Goal: Transaction & Acquisition: Purchase product/service

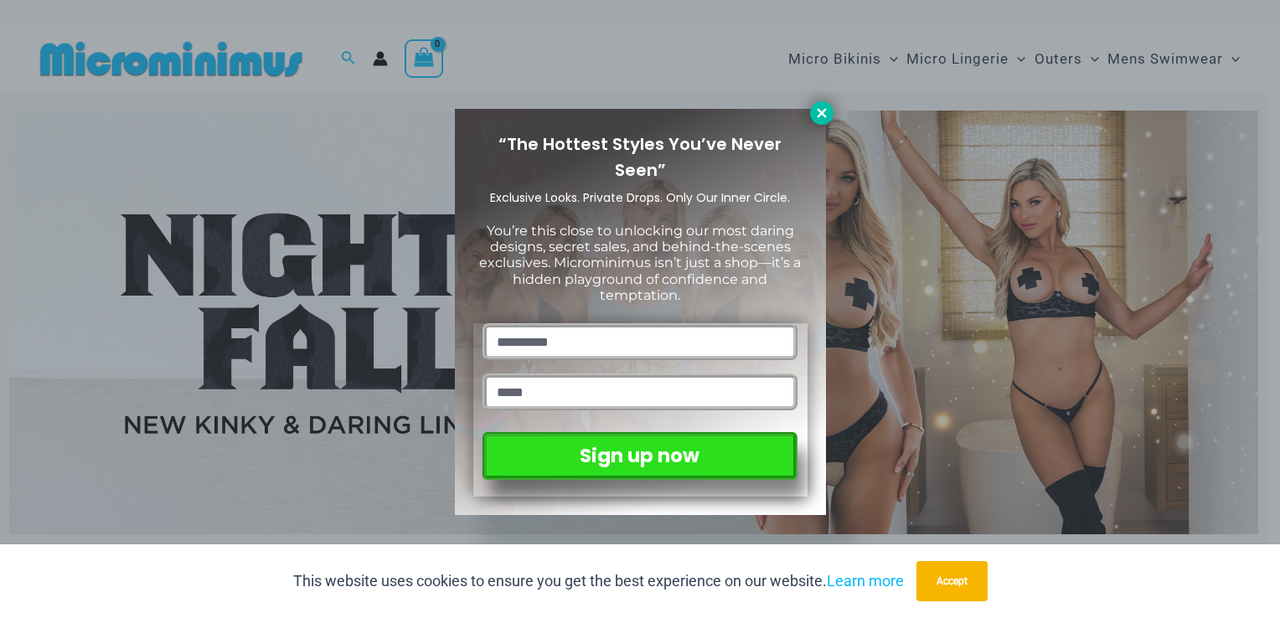
click at [821, 112] on icon at bounding box center [820, 112] width 9 height 9
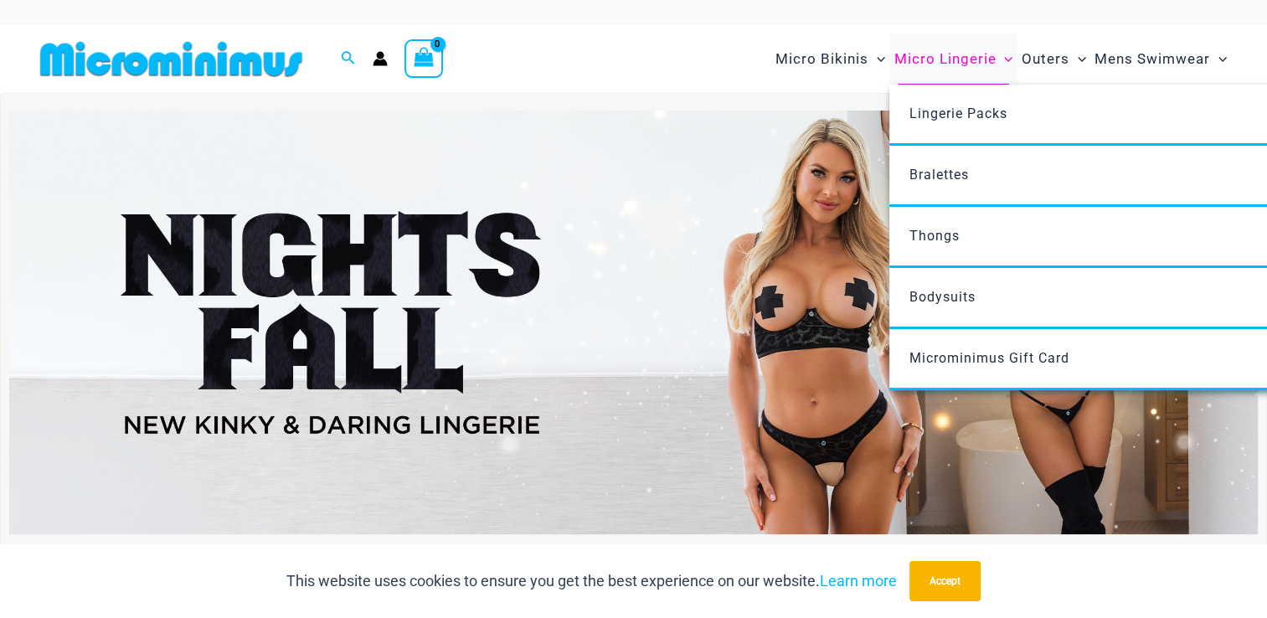
click at [945, 56] on span "Micro Lingerie" at bounding box center [944, 59] width 102 height 43
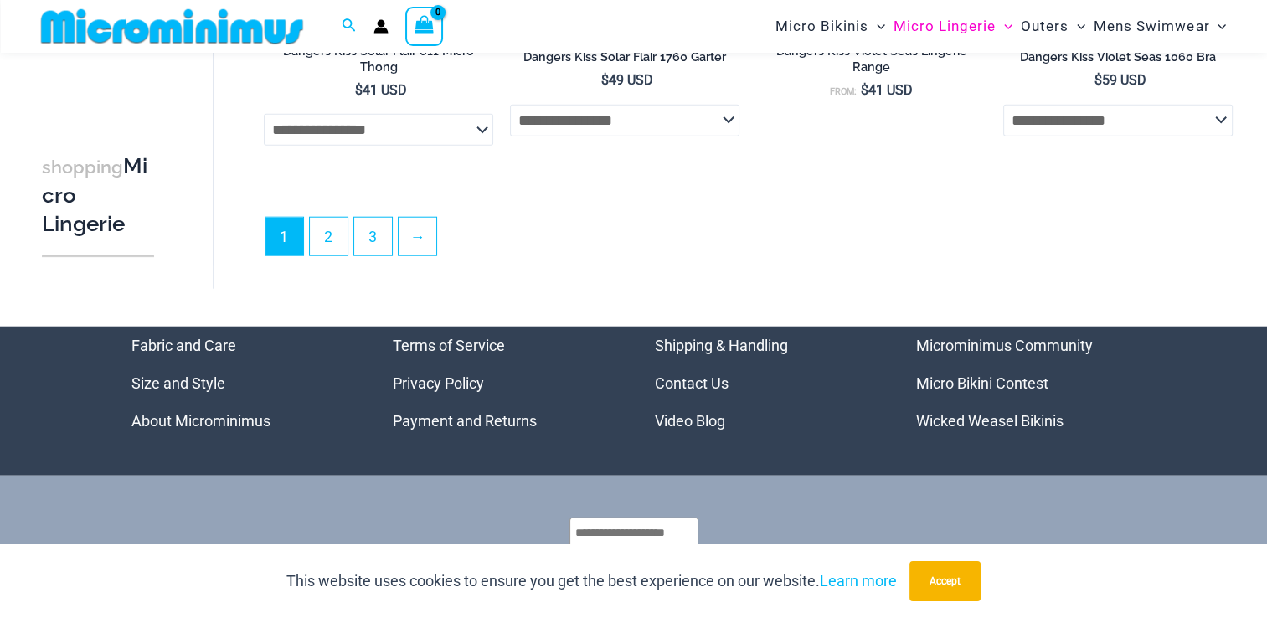
scroll to position [4193, 0]
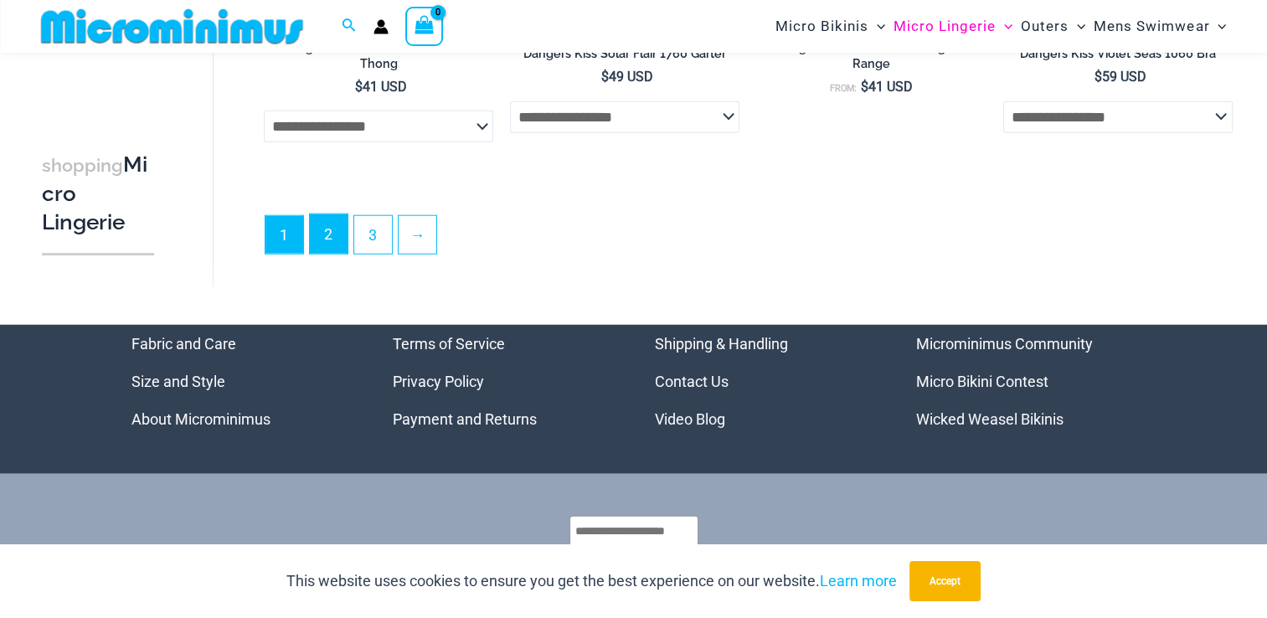
click at [317, 237] on link "2" at bounding box center [329, 233] width 38 height 39
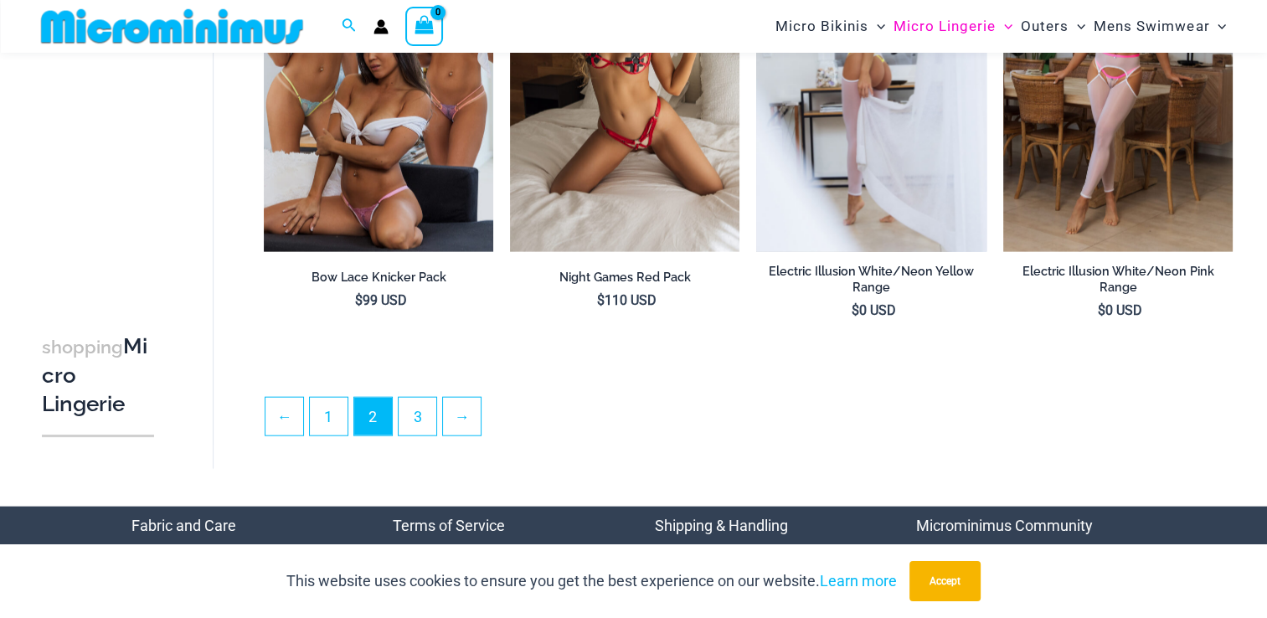
scroll to position [3811, 0]
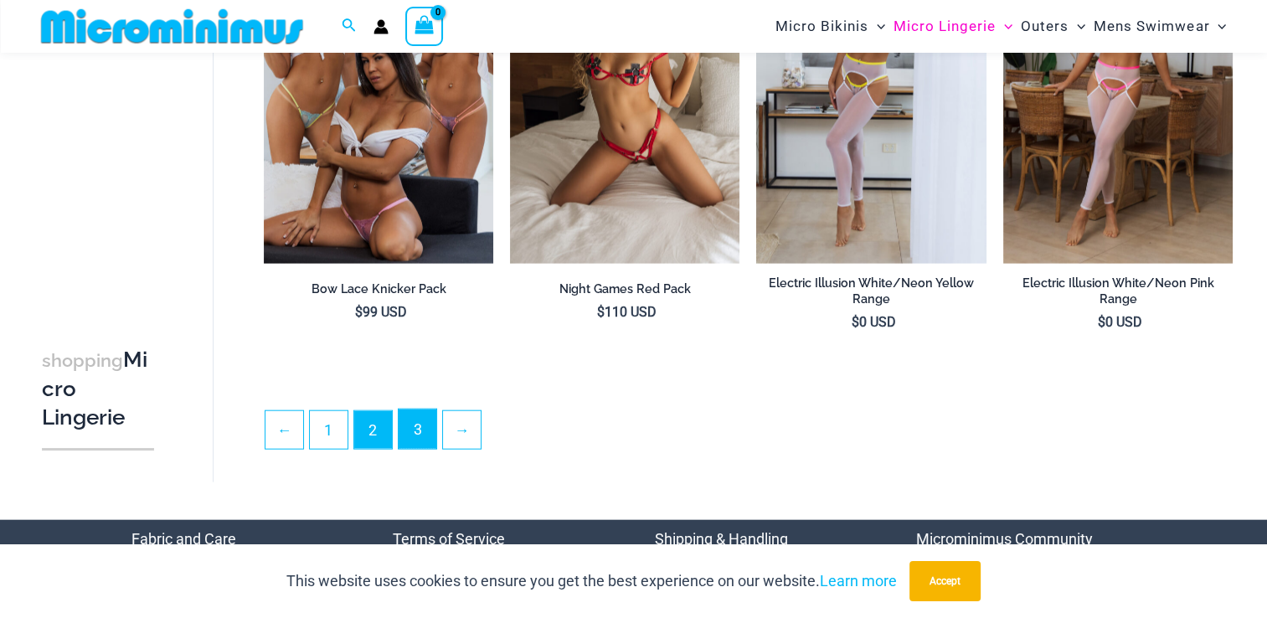
click at [418, 435] on link "3" at bounding box center [418, 428] width 38 height 39
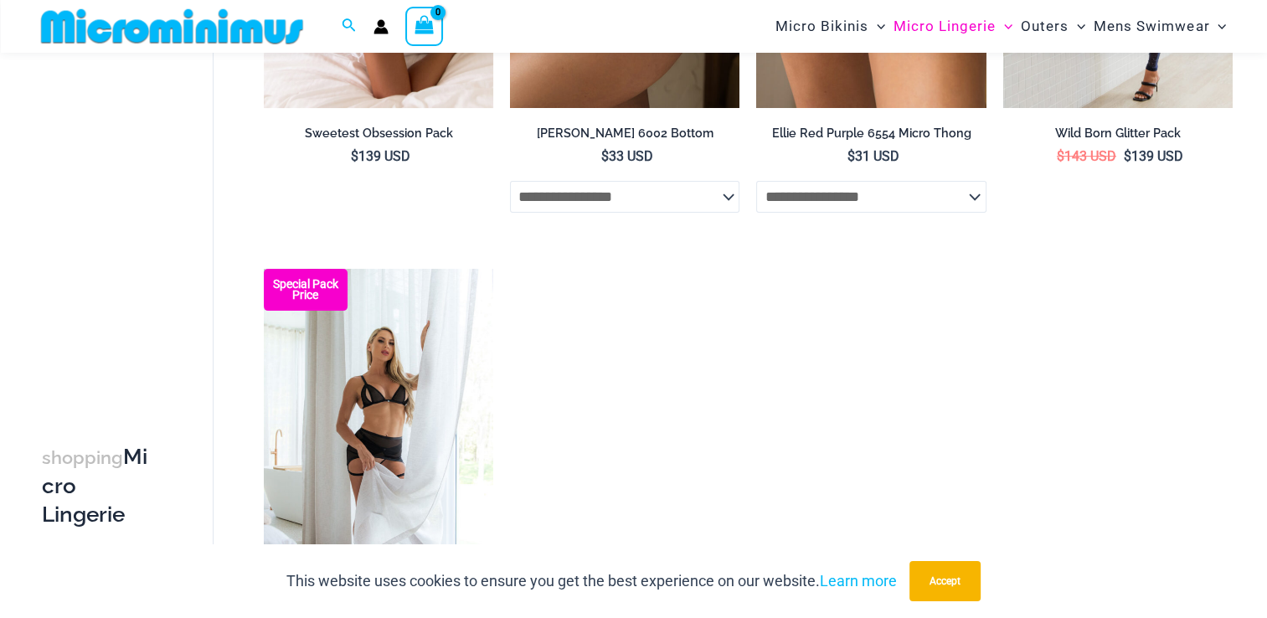
scroll to position [418, 0]
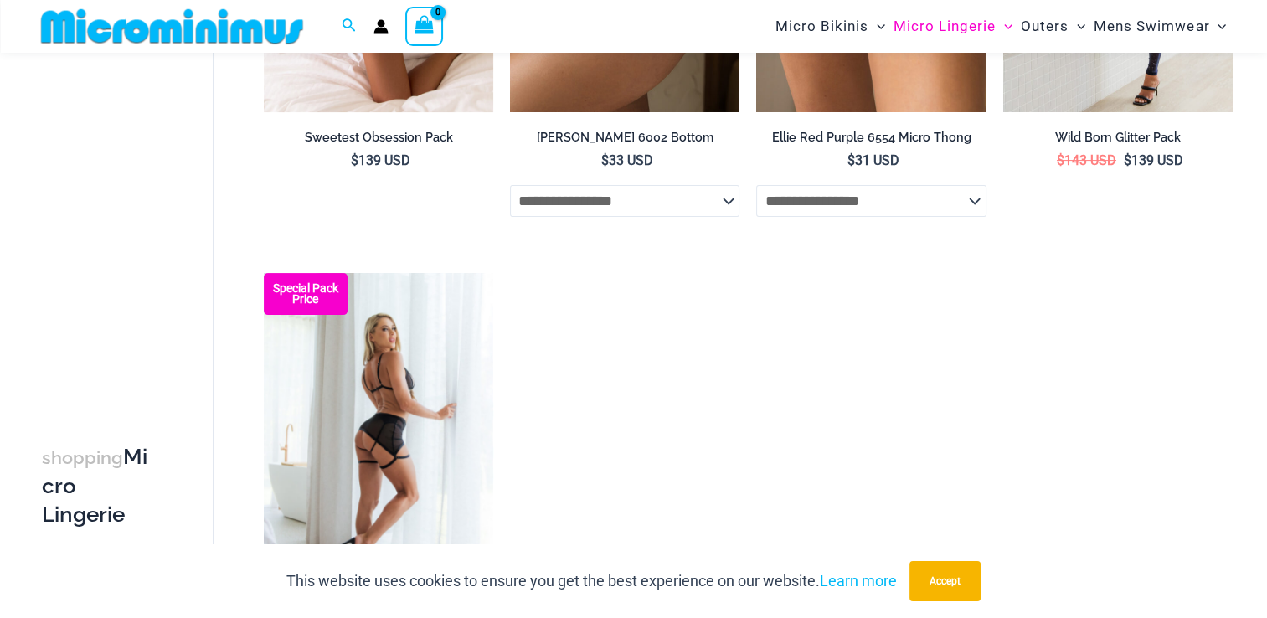
drag, startPoint x: 0, startPoint y: 0, endPoint x: 418, endPoint y: 435, distance: 602.9
click at [418, 435] on img at bounding box center [378, 445] width 229 height 344
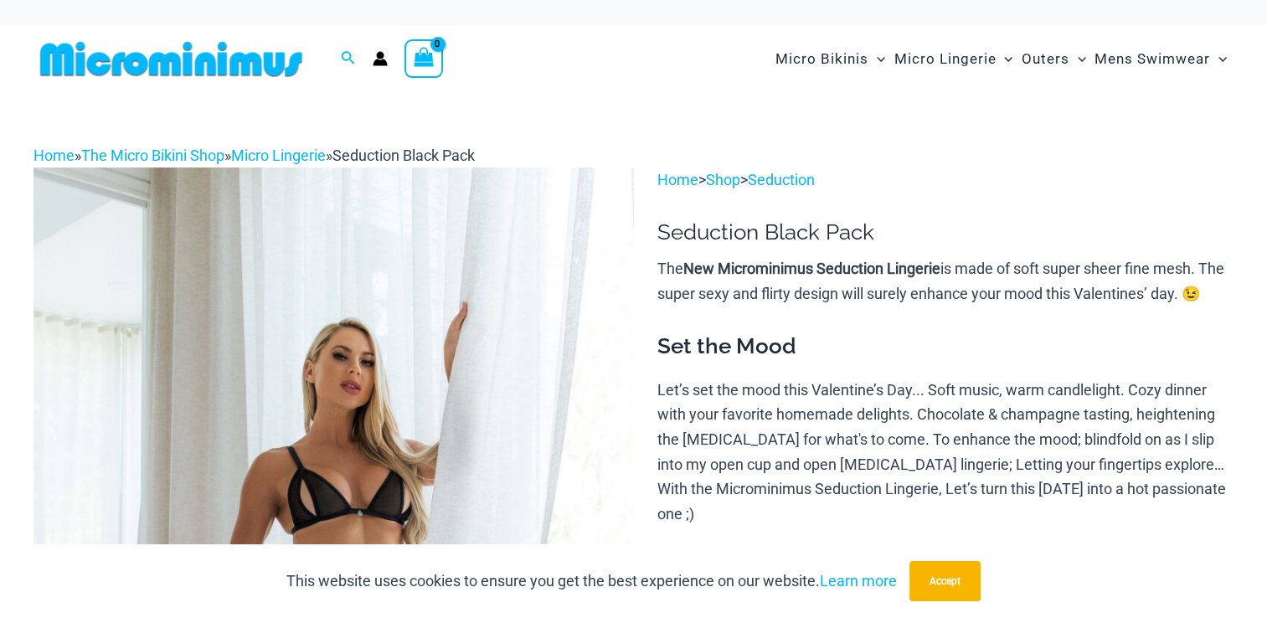
click at [418, 435] on img at bounding box center [333, 617] width 600 height 900
